Goal: Transaction & Acquisition: Purchase product/service

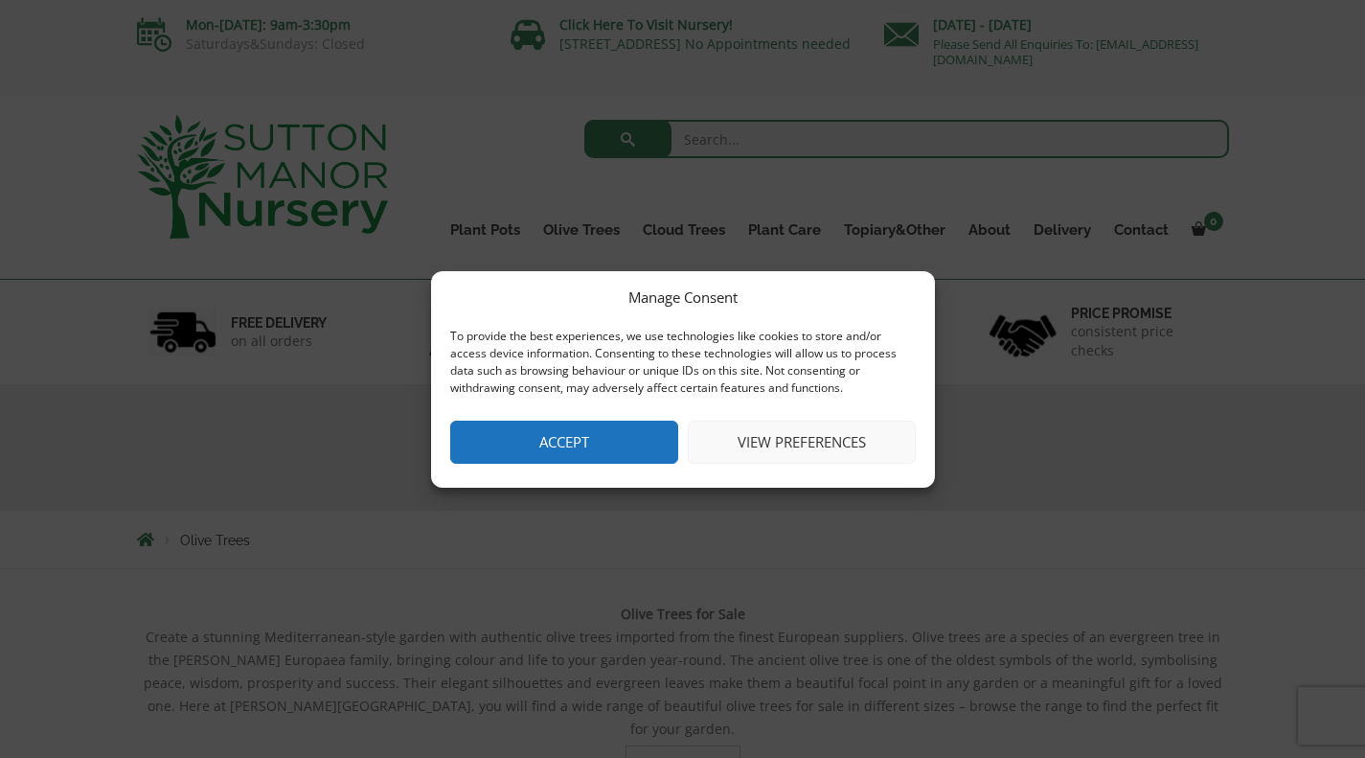
click at [572, 443] on button "Accept" at bounding box center [564, 441] width 228 height 43
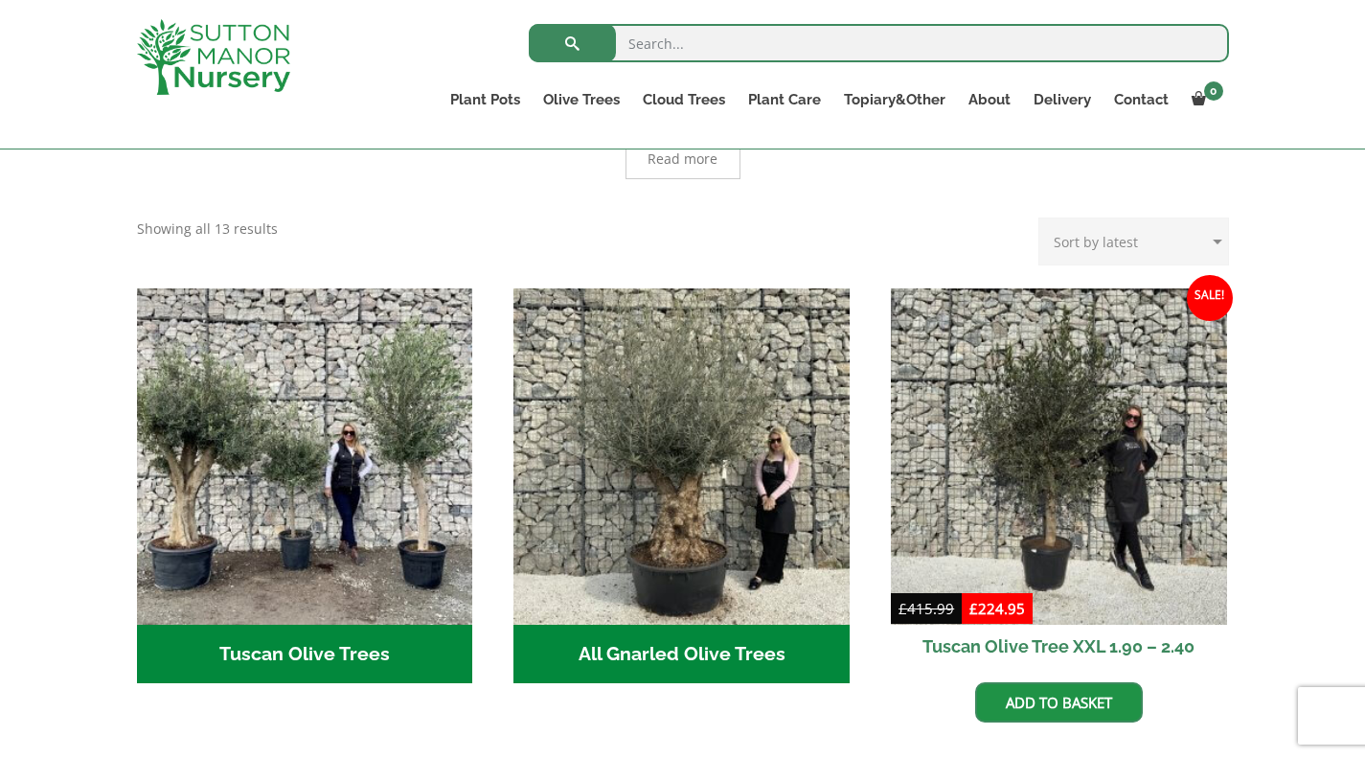
scroll to position [635, 0]
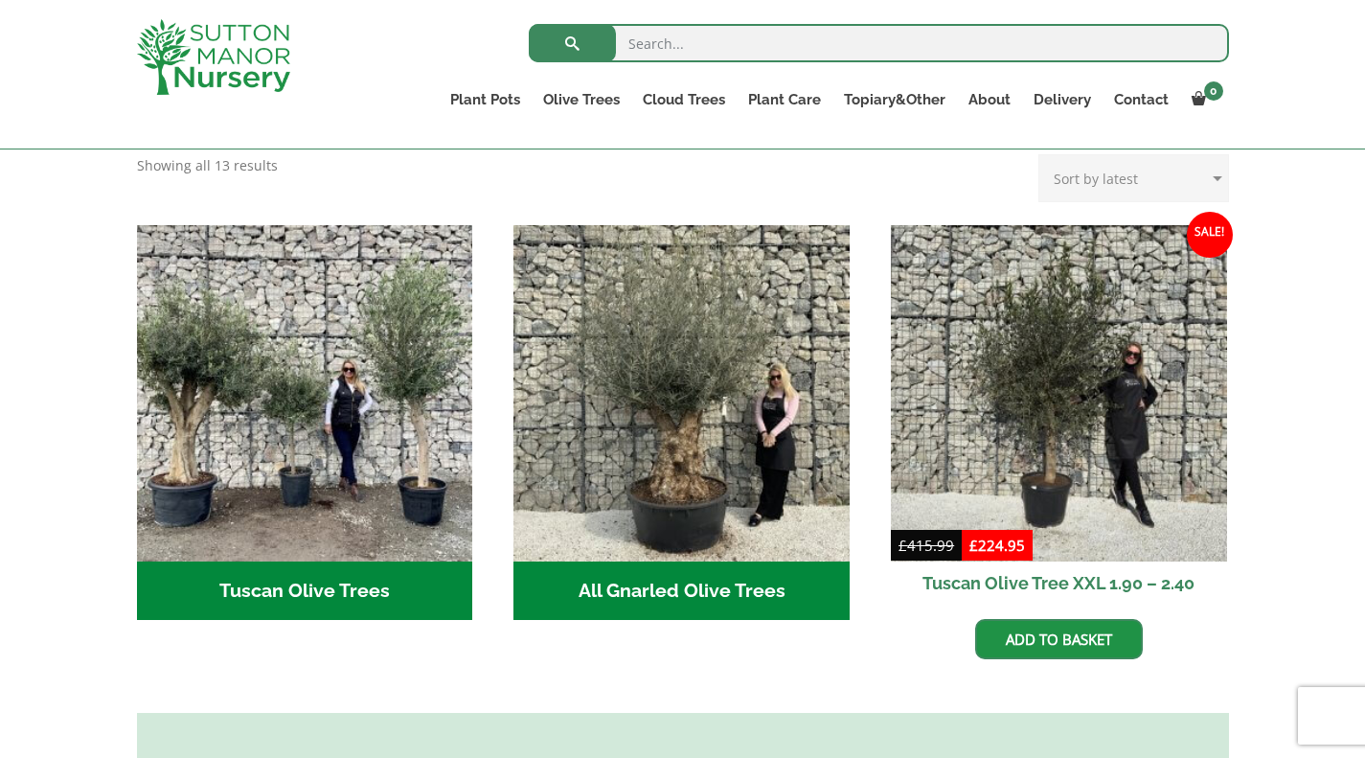
click at [313, 561] on h2 "Tuscan Olive Trees (2)" at bounding box center [305, 590] width 336 height 59
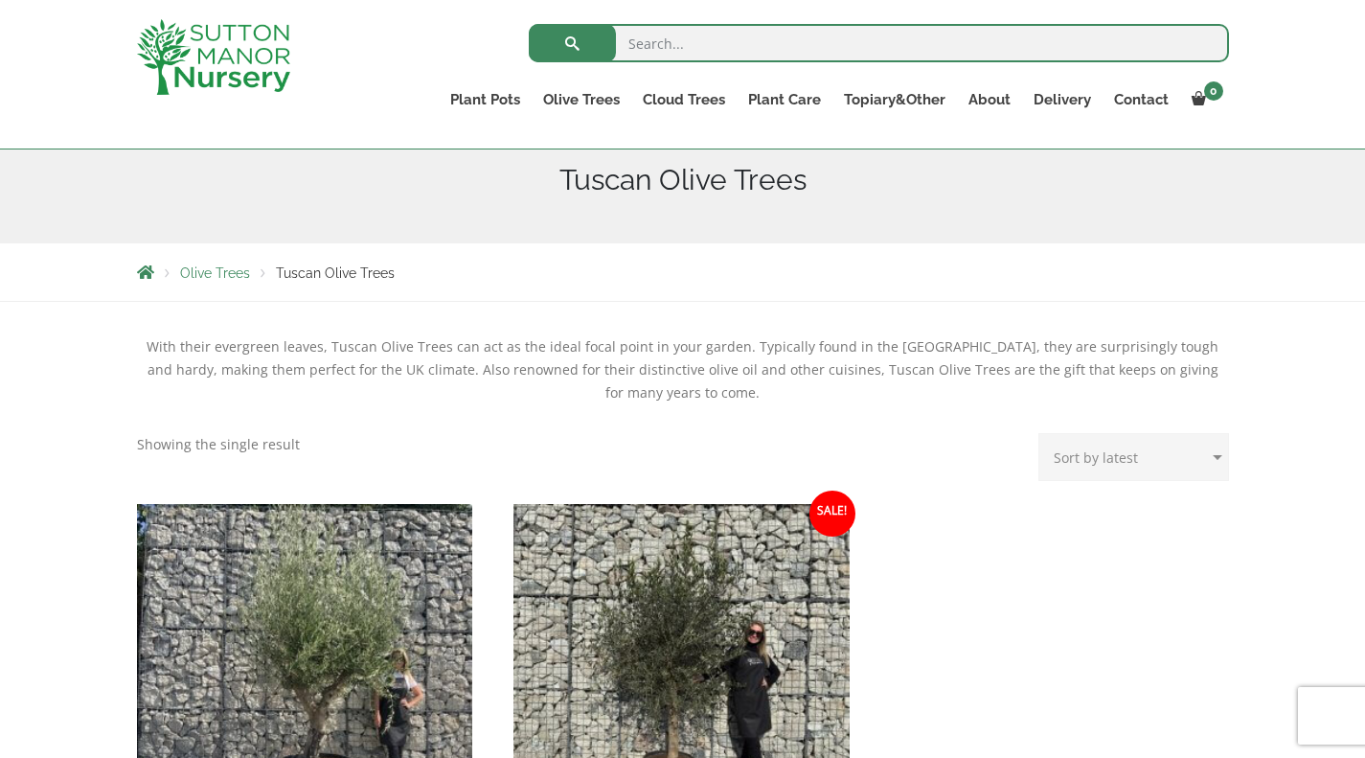
scroll to position [503, 0]
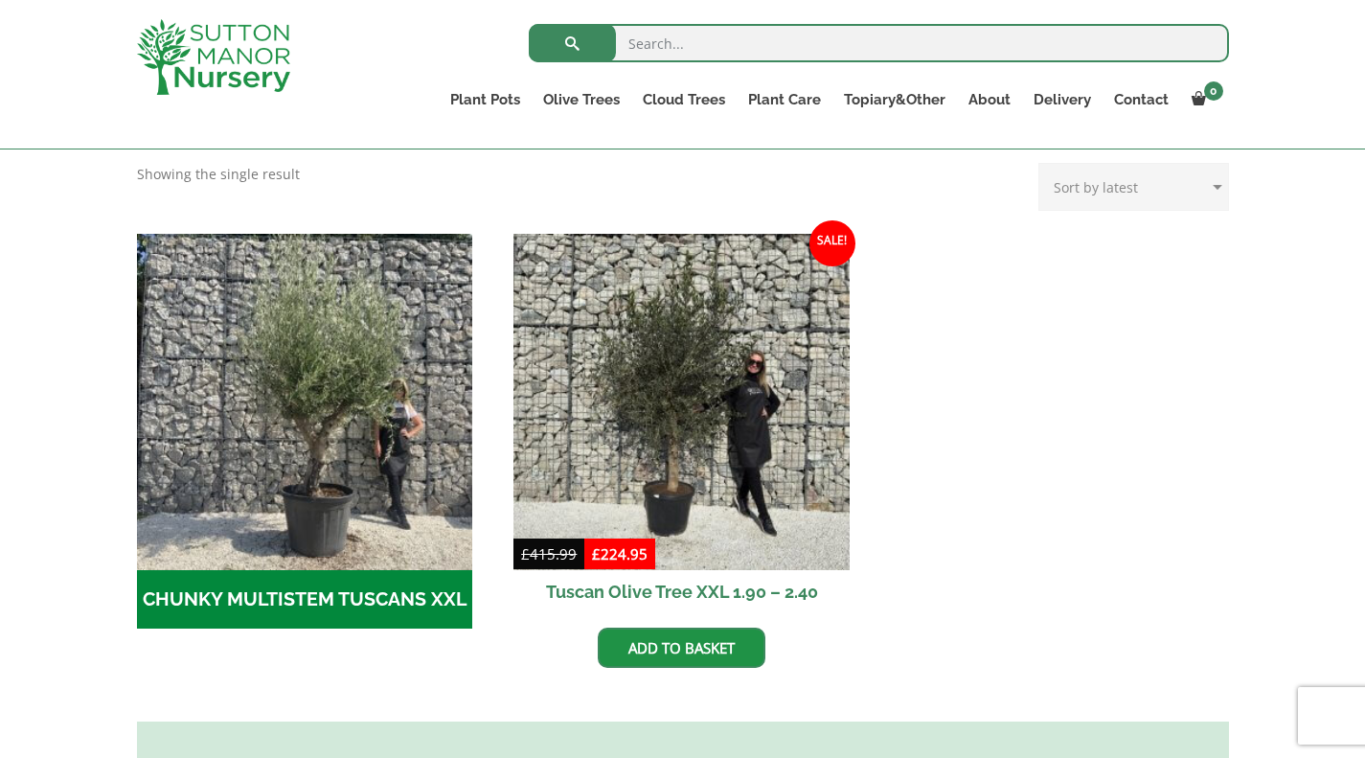
click at [691, 406] on img at bounding box center [681, 402] width 336 height 336
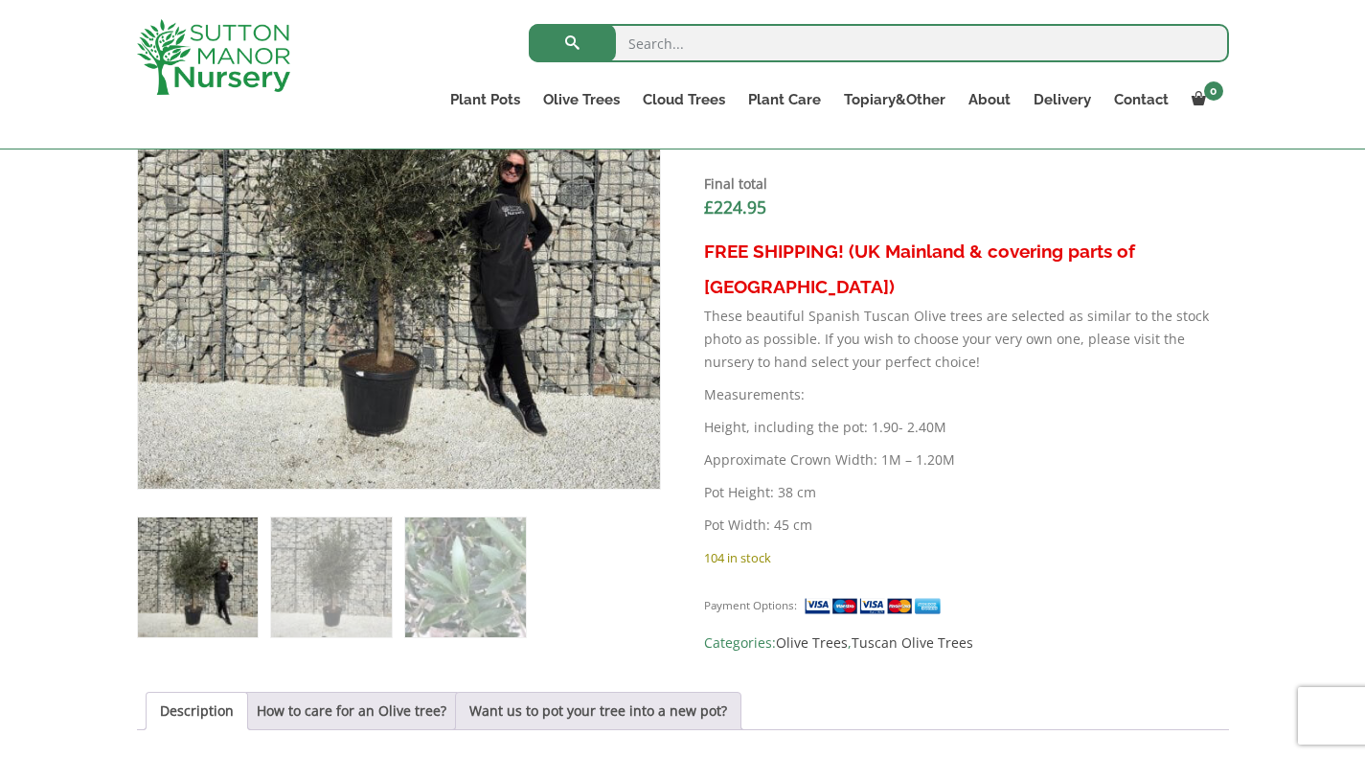
scroll to position [782, 0]
click at [393, 573] on ol at bounding box center [399, 562] width 524 height 148
click at [310, 567] on img at bounding box center [331, 576] width 120 height 120
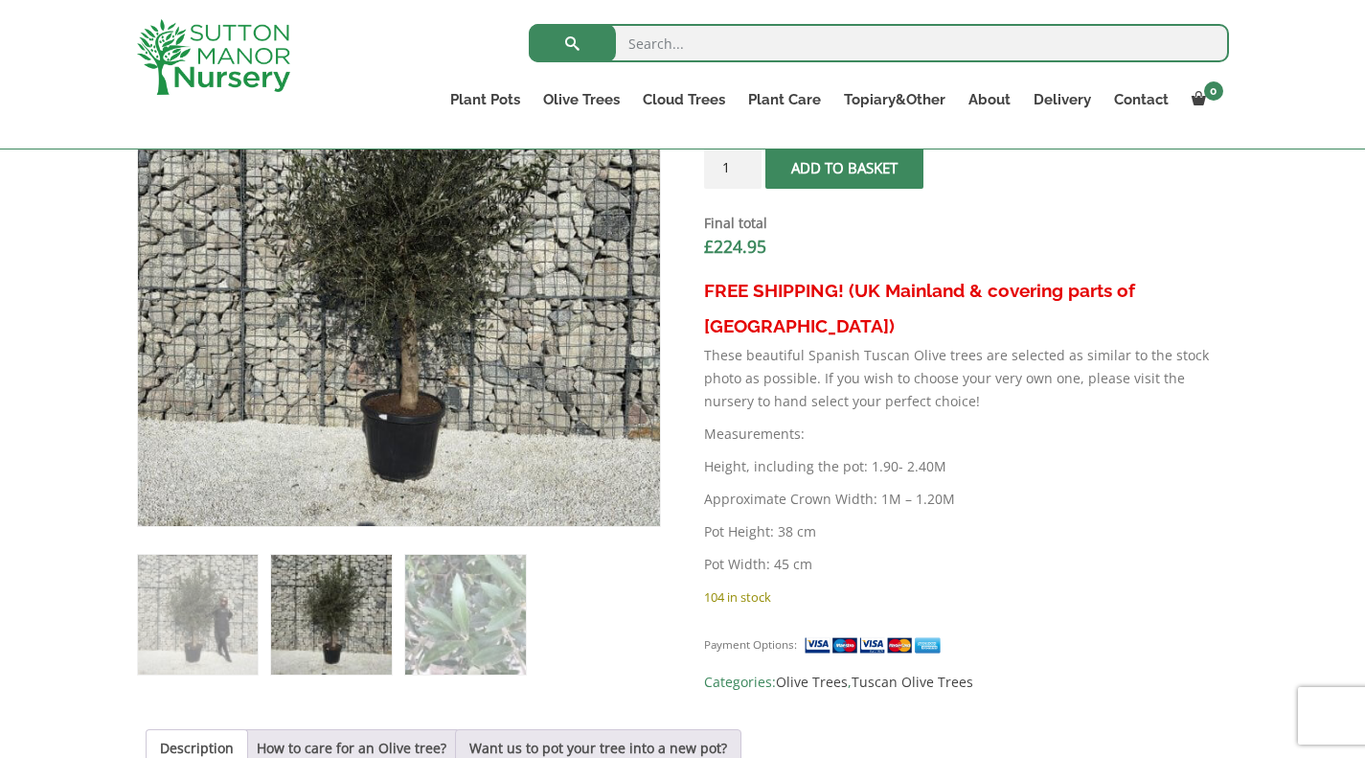
scroll to position [743, 0]
click at [441, 633] on img at bounding box center [465, 614] width 120 height 120
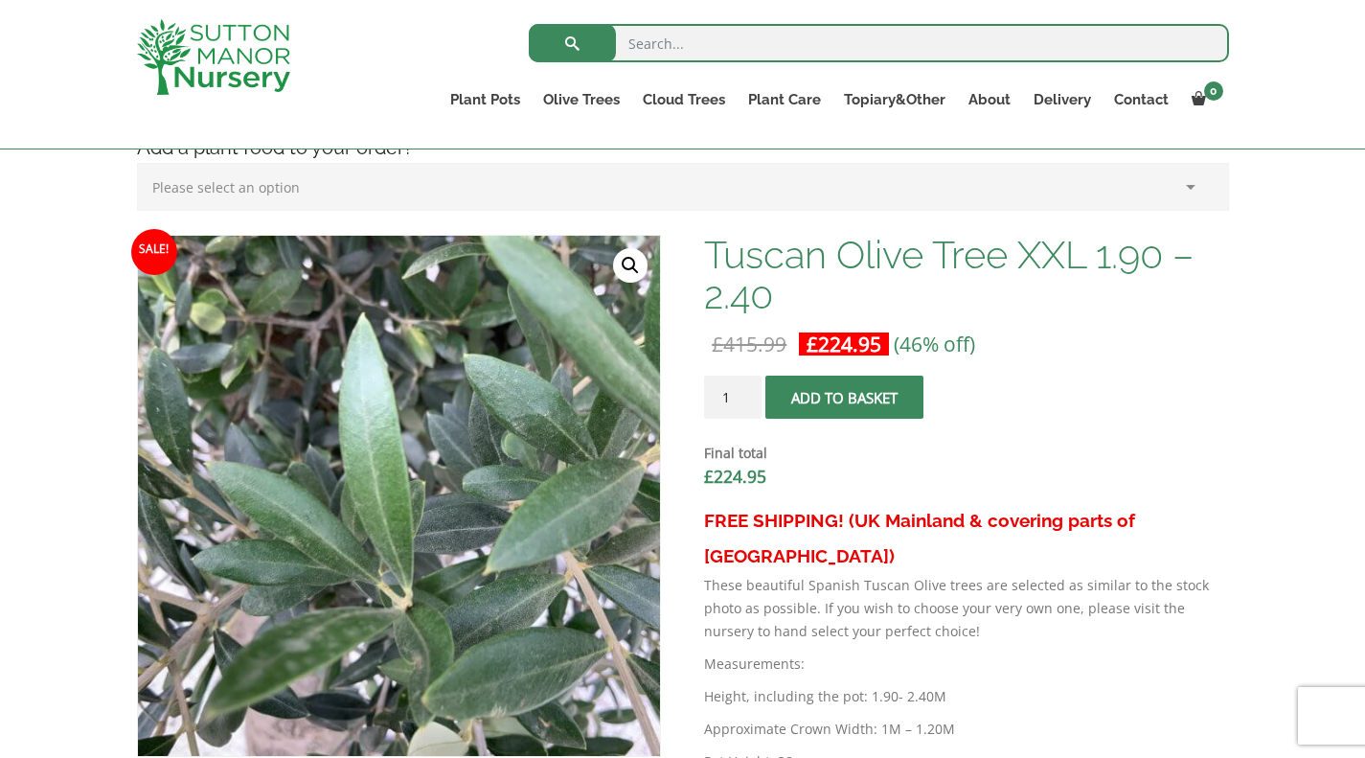
scroll to position [511, 0]
